Goal: Task Accomplishment & Management: Complete application form

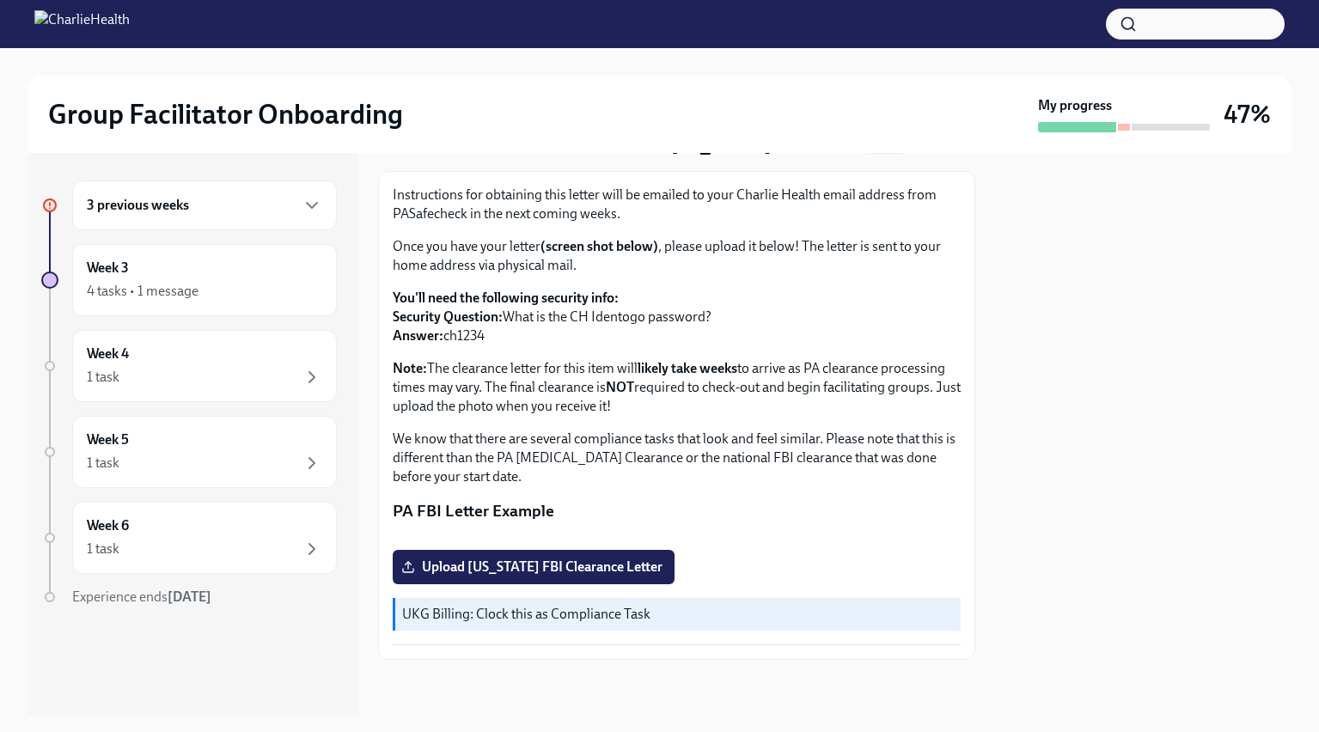
scroll to position [272, 0]
click at [227, 287] on div "4 tasks • 1 message" at bounding box center [204, 291] width 235 height 21
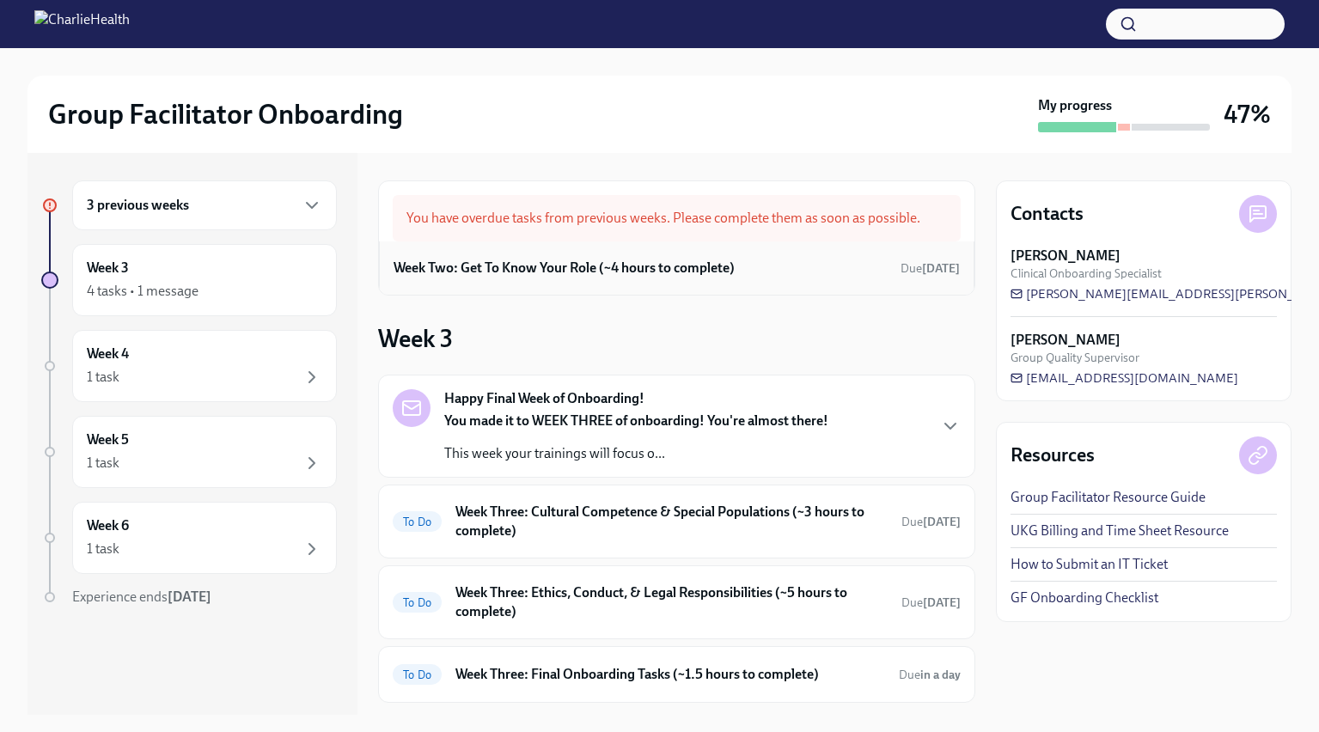
click at [729, 278] on div "Week Two: Get To Know Your Role (~4 hours to complete) Due [DATE]" at bounding box center [676, 268] width 566 height 26
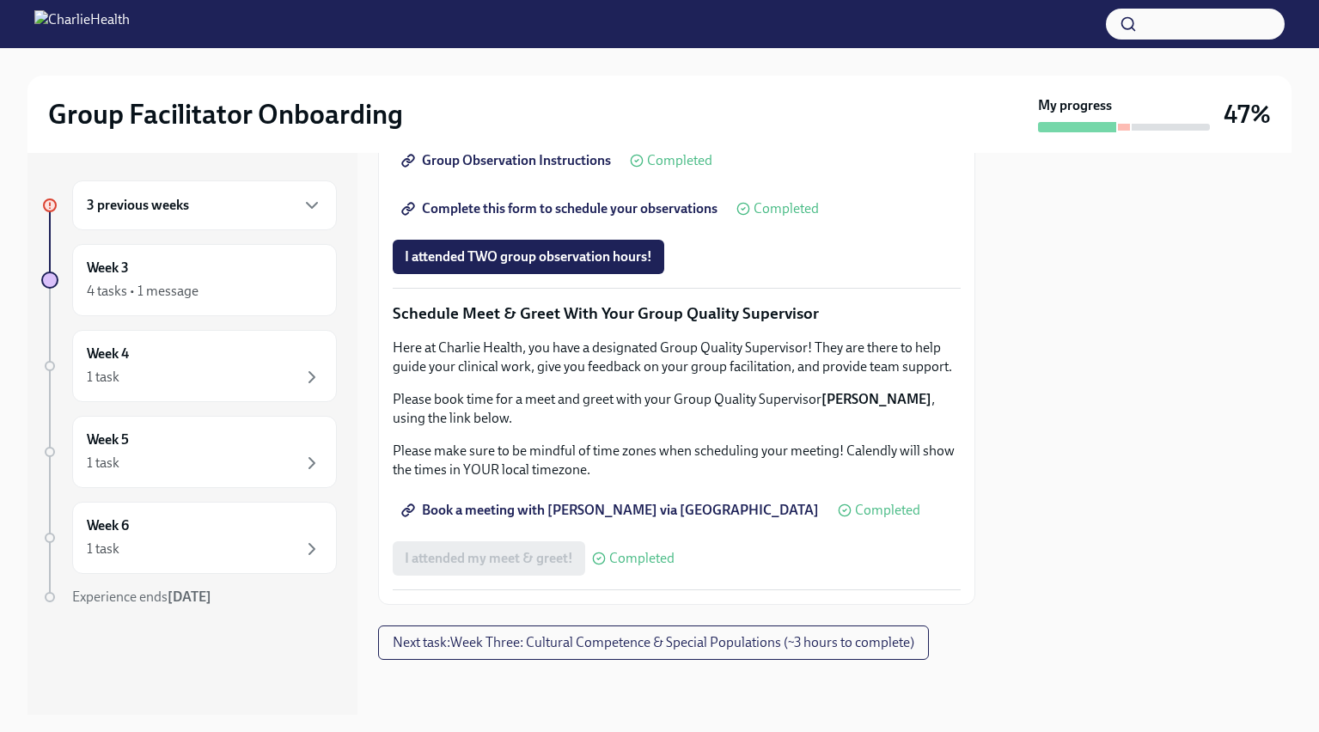
scroll to position [1605, 0]
click at [684, 642] on span "Next task : Week Three: Cultural Competence & Special Populations (~3 hours to …" at bounding box center [653, 642] width 521 height 17
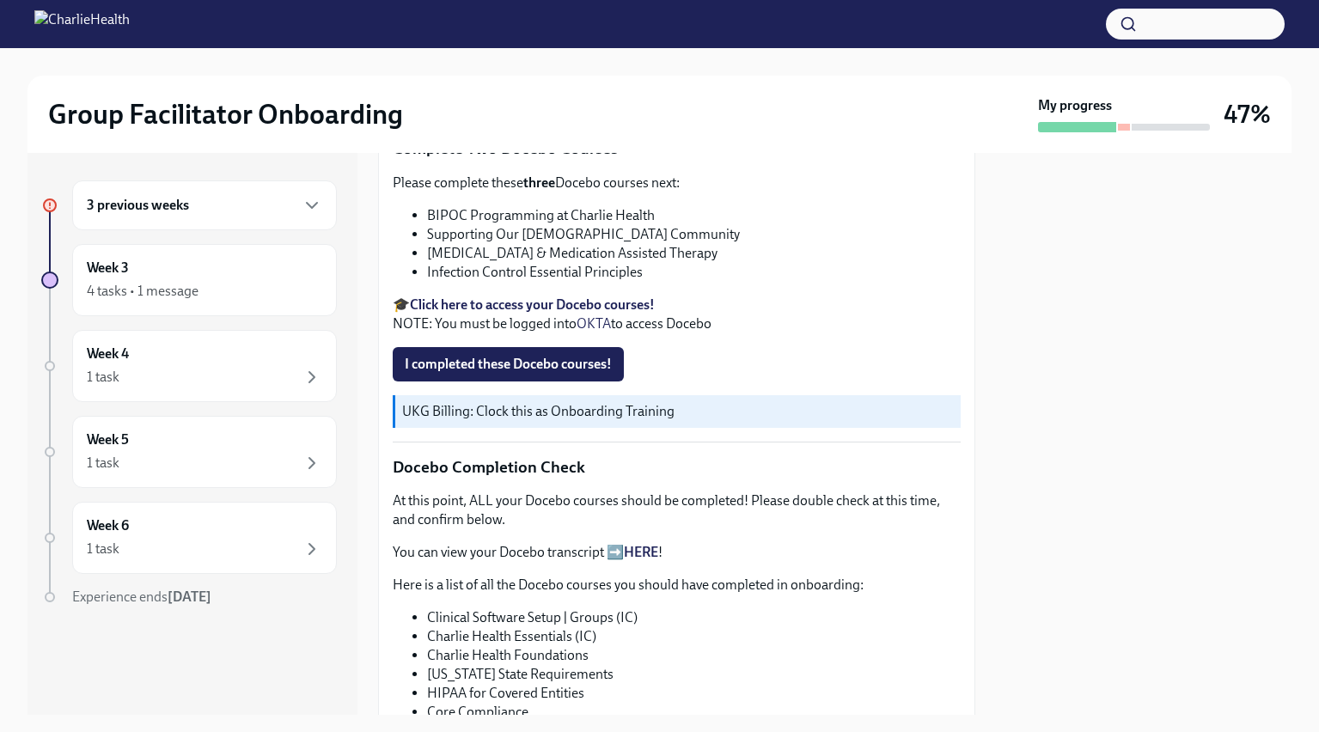
scroll to position [603, 0]
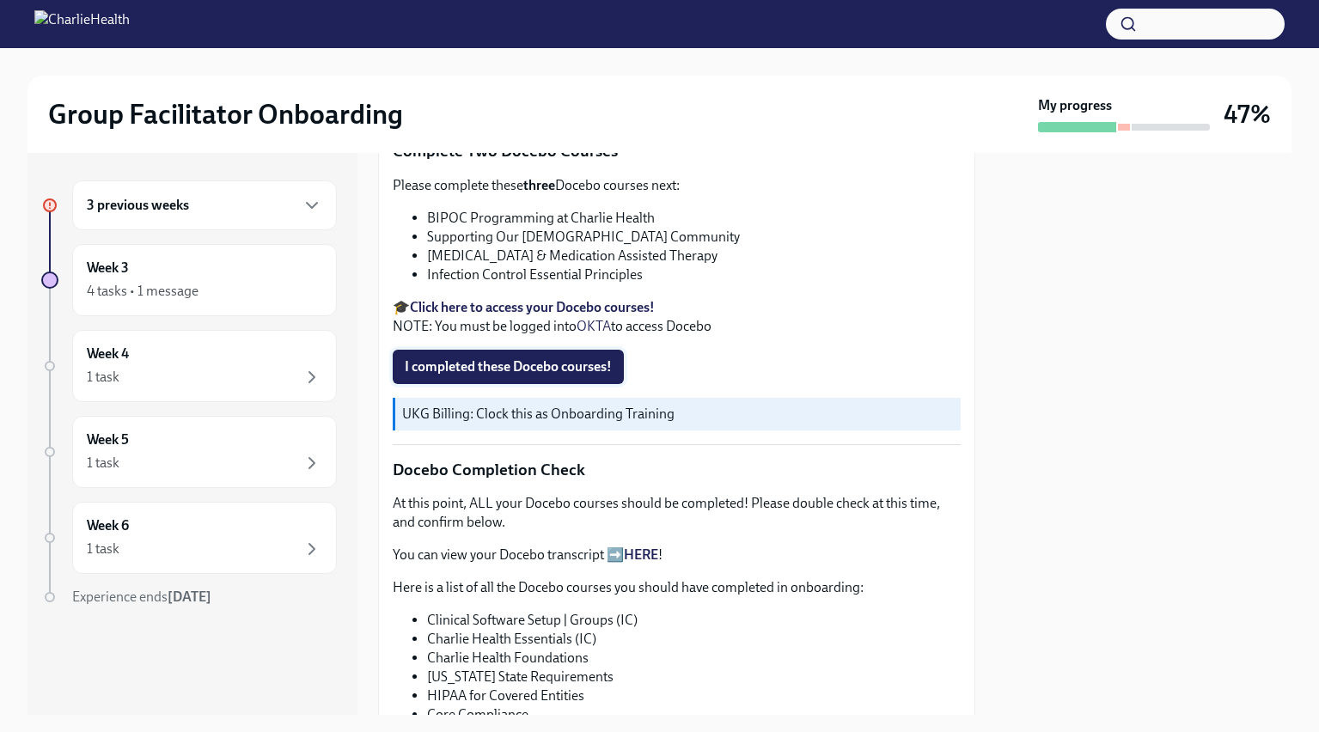
click at [584, 358] on span "I completed these Docebo courses!" at bounding box center [508, 366] width 207 height 17
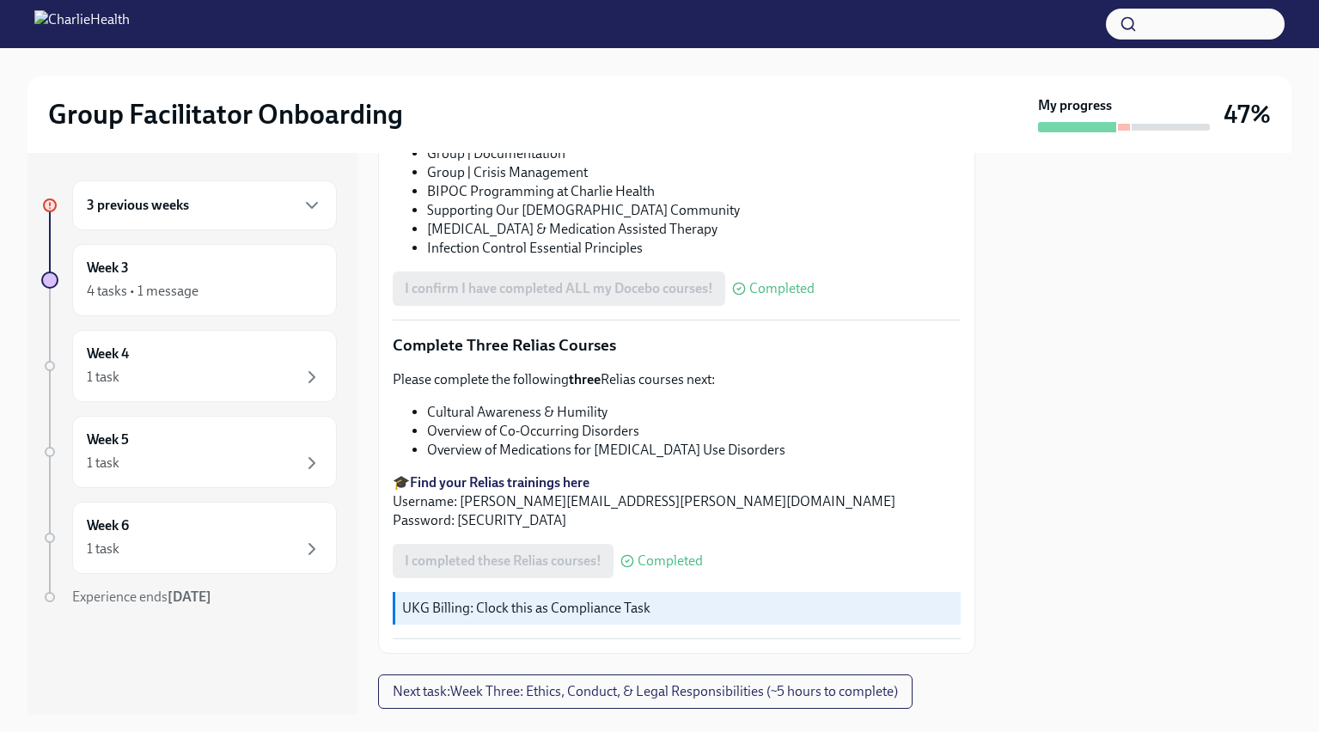
scroll to position [1308, 0]
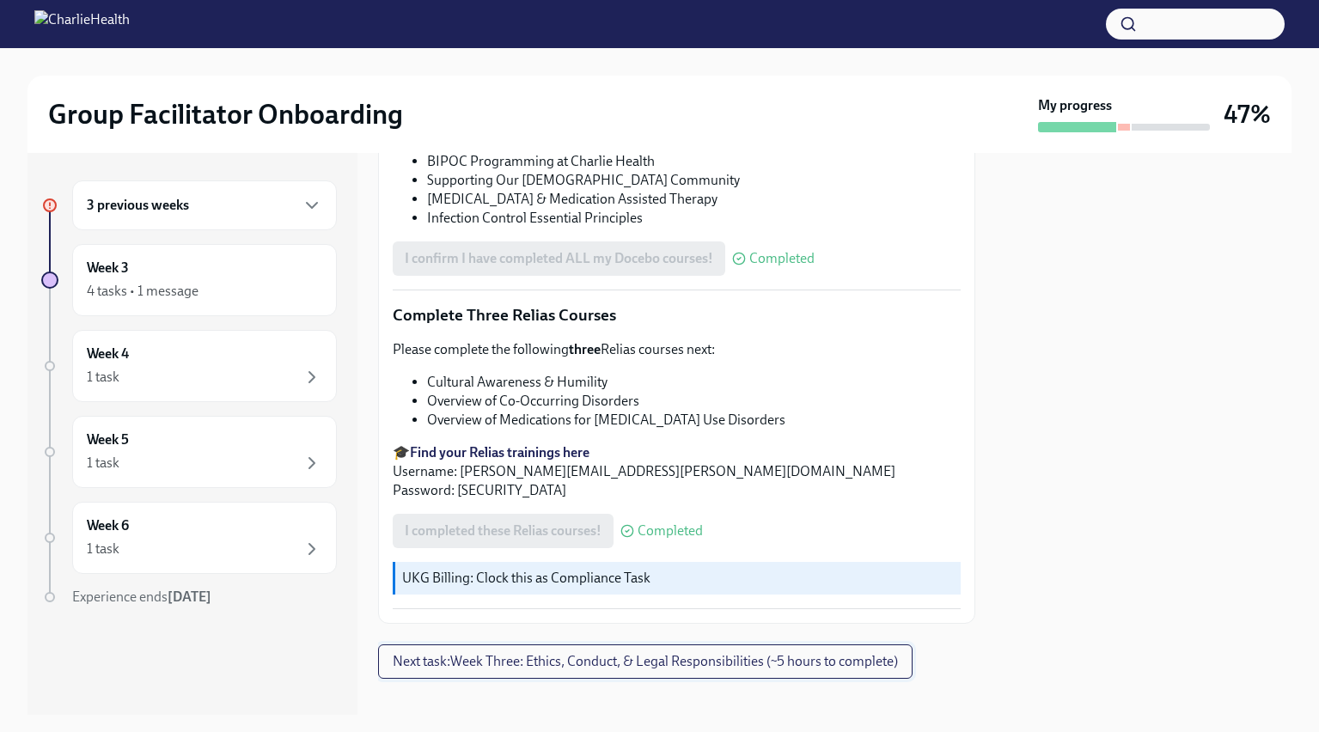
click at [578, 653] on span "Next task : Week Three: Ethics, Conduct, & Legal Responsibilities (~5 hours to …" at bounding box center [645, 661] width 505 height 17
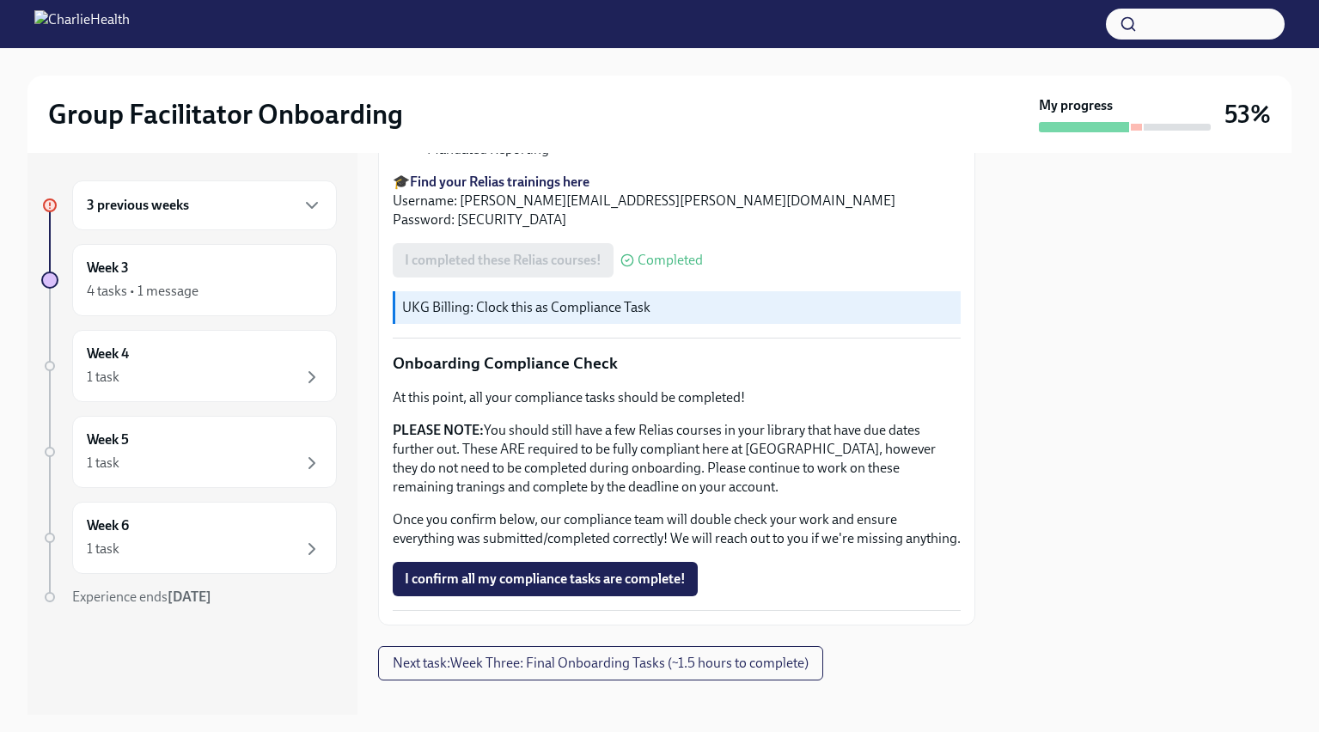
scroll to position [899, 0]
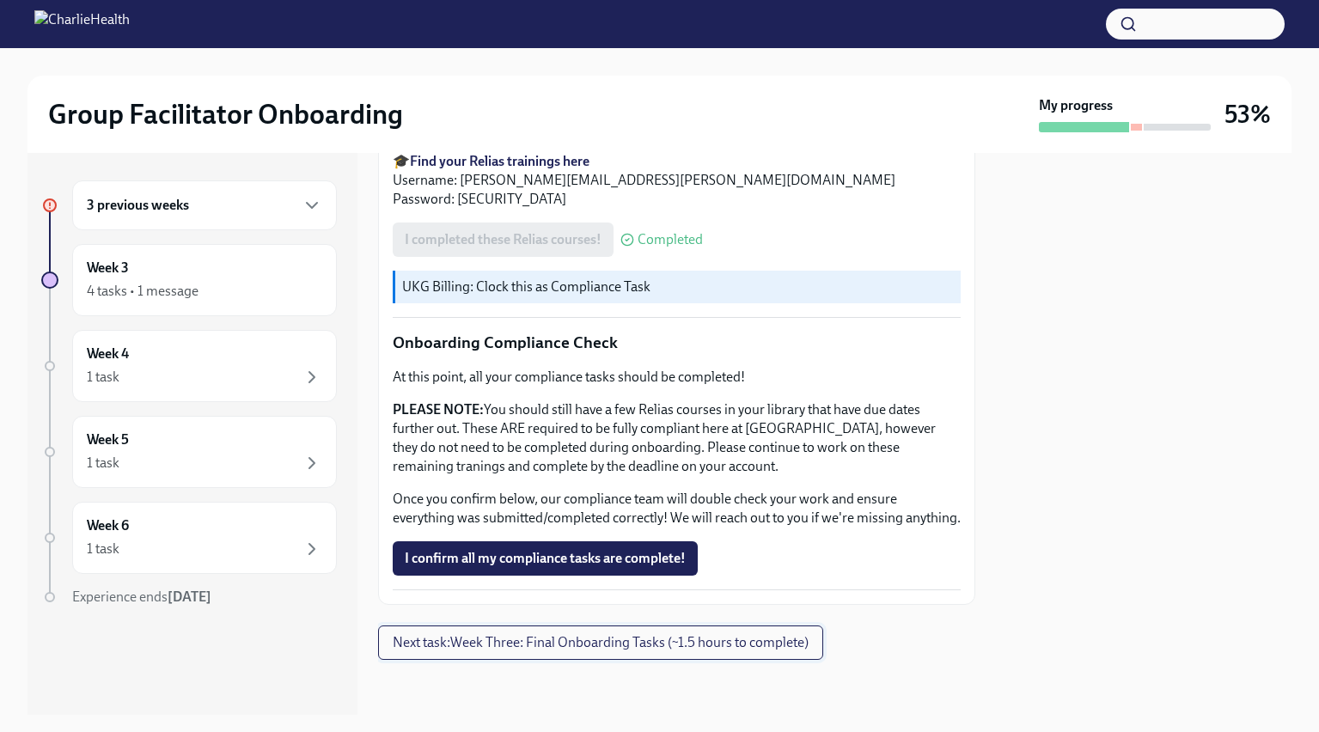
click at [676, 642] on span "Next task : Week Three: Final Onboarding Tasks (~1.5 hours to complete)" at bounding box center [601, 642] width 416 height 17
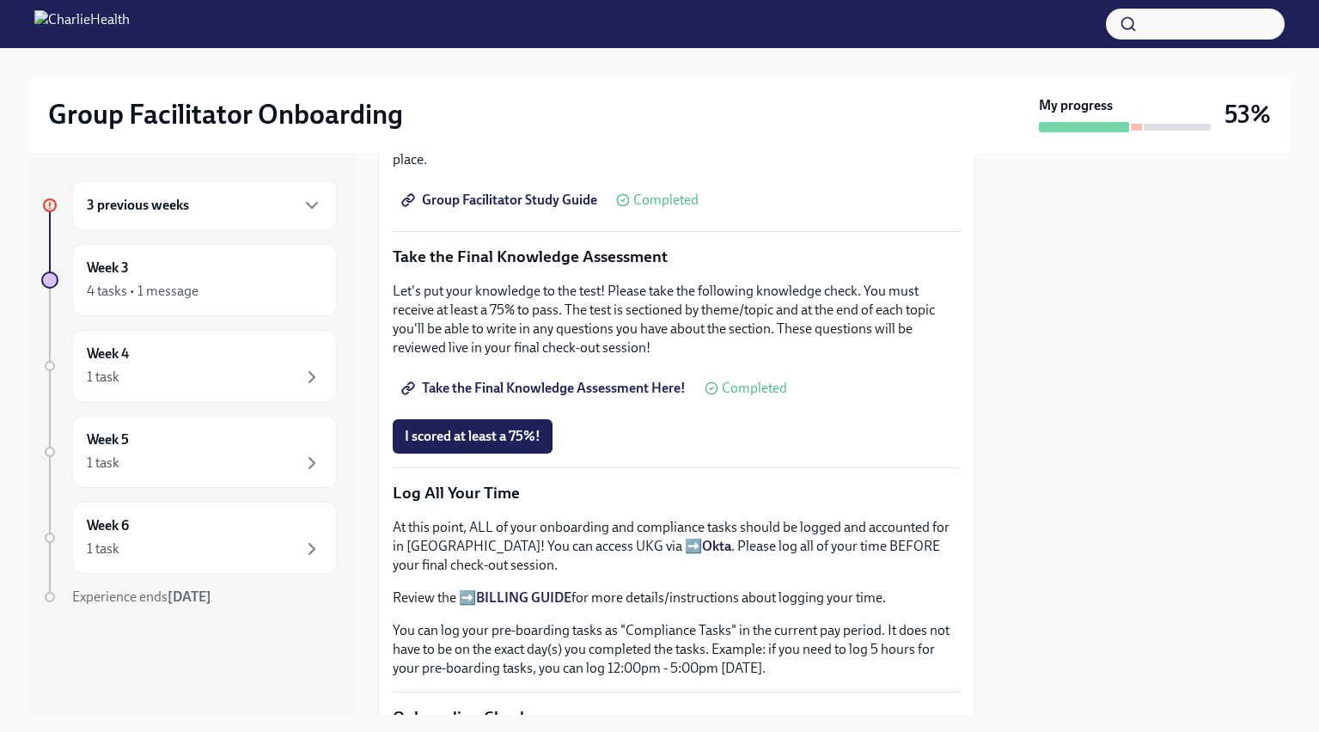
scroll to position [864, 0]
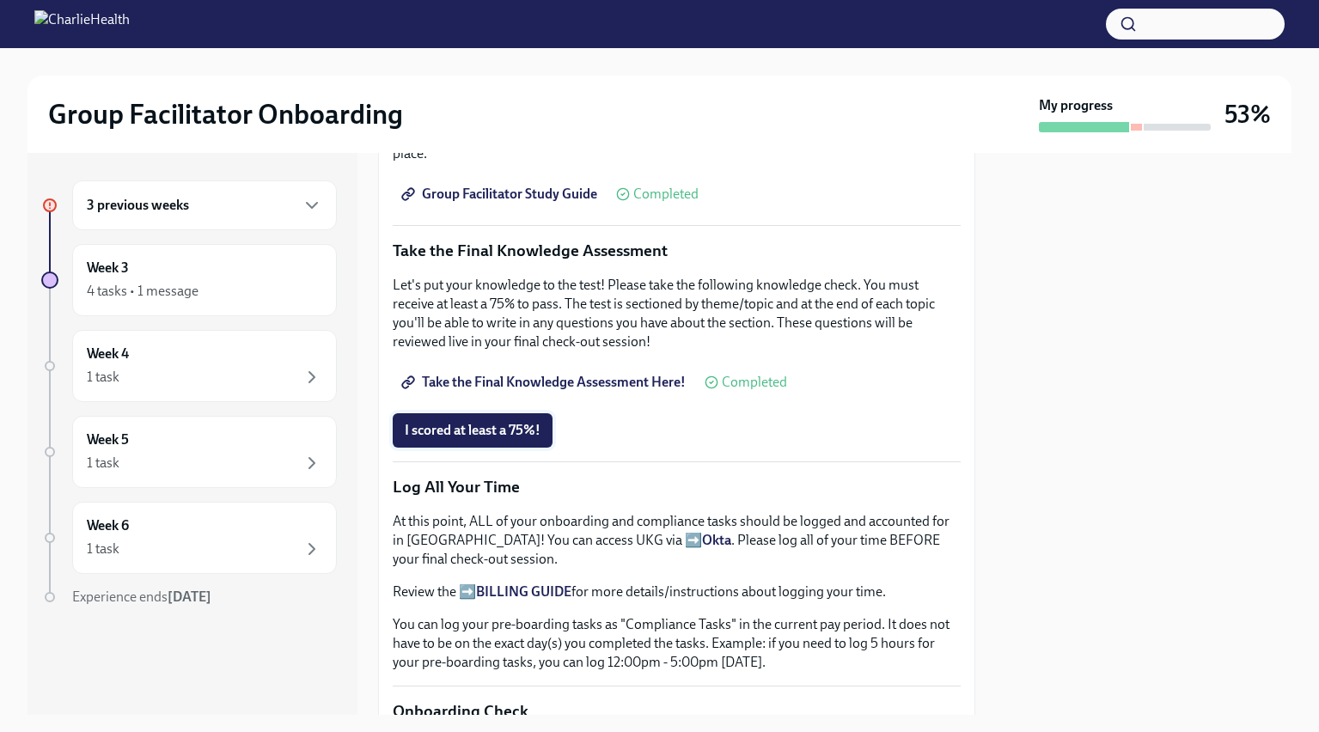
click at [487, 436] on span "I scored at least a 75%!" at bounding box center [473, 430] width 136 height 17
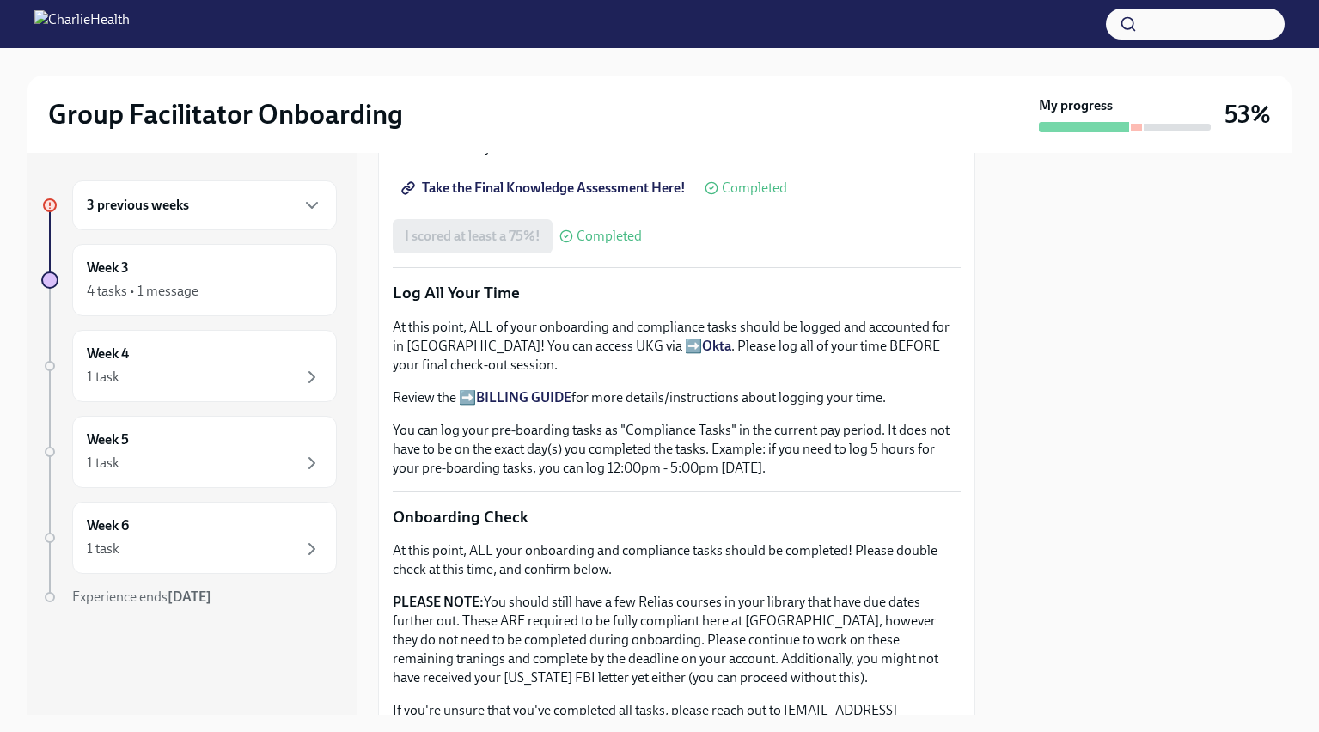
scroll to position [1059, 0]
click at [517, 396] on strong "BILLING GUIDE" at bounding box center [523, 396] width 95 height 16
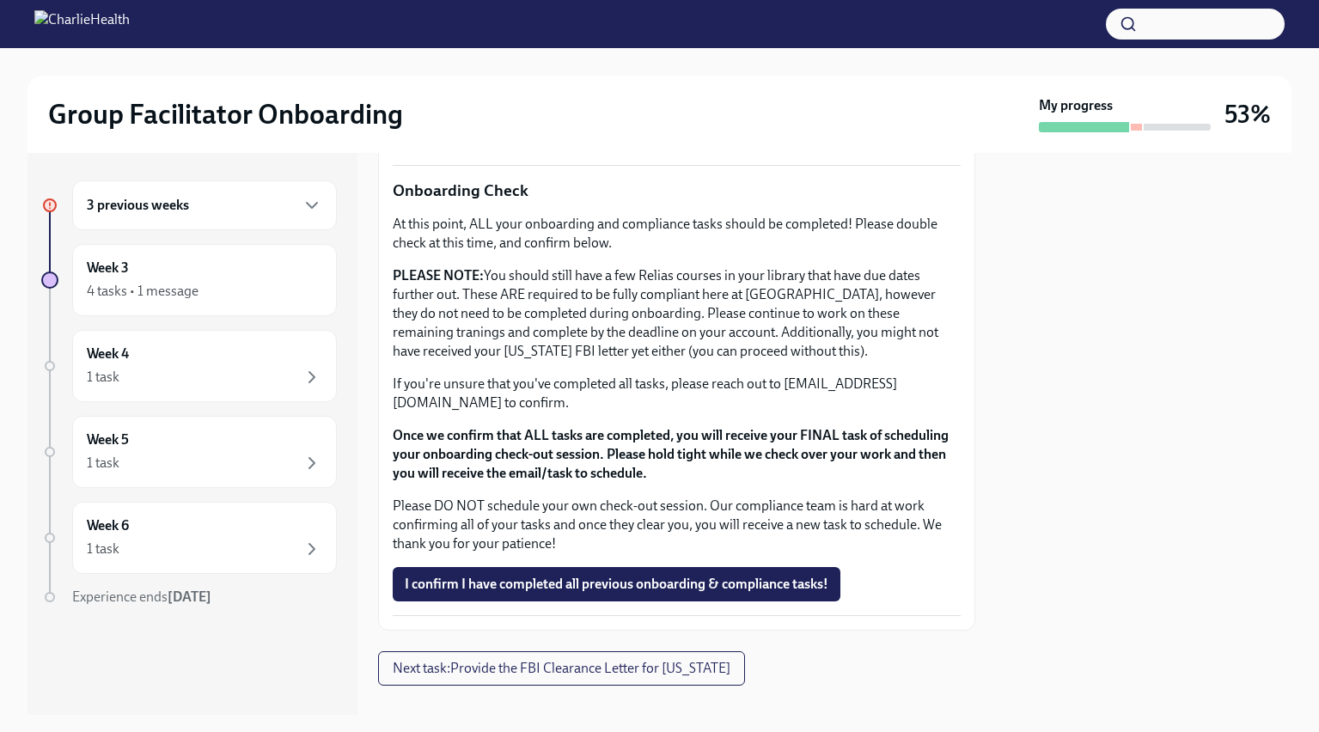
scroll to position [1412, 0]
